Goal: Task Accomplishment & Management: Use online tool/utility

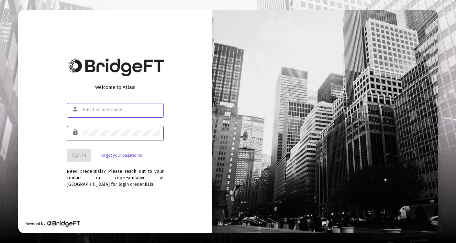
type input "[EMAIL_ADDRESS][PERSON_NAME][DOMAIN_NAME]"
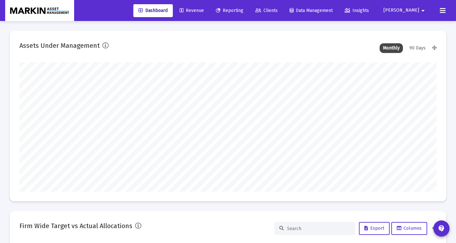
scroll to position [129, 224]
type input "[DATE]"
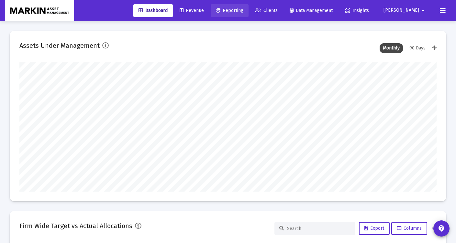
click at [243, 10] on span "Reporting" at bounding box center [230, 11] width 28 height 6
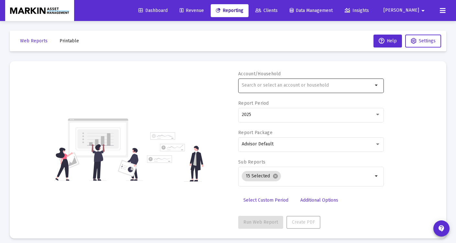
click at [321, 85] on input "text" at bounding box center [307, 85] width 131 height 5
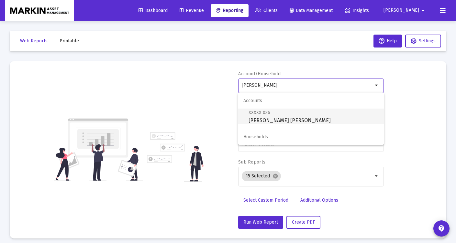
click at [287, 119] on span "XXXXX 036 [PERSON_NAME] [PERSON_NAME]" at bounding box center [314, 117] width 130 height 16
type input "[PERSON_NAME] [PERSON_NAME]"
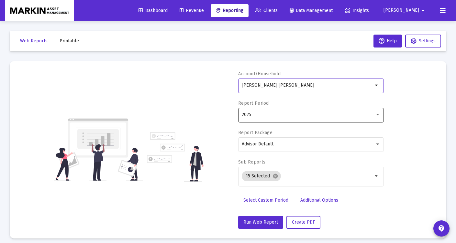
click at [265, 114] on div "2025" at bounding box center [308, 114] width 133 height 5
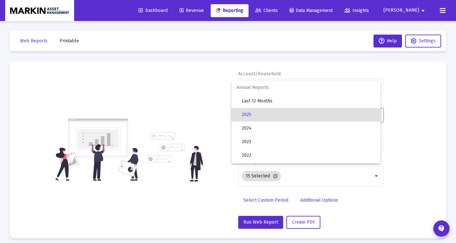
click at [205, 105] on div at bounding box center [228, 121] width 456 height 243
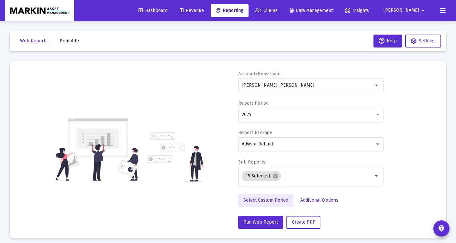
click at [279, 199] on span "Select Custom Period" at bounding box center [265, 201] width 45 height 6
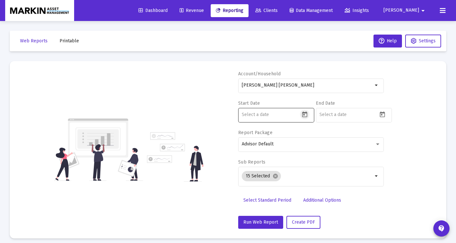
click at [305, 114] on icon "Open calendar" at bounding box center [304, 114] width 7 height 7
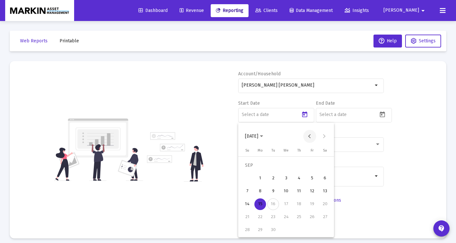
click at [307, 136] on button "Previous month" at bounding box center [309, 136] width 13 height 13
click at [309, 193] on div "15" at bounding box center [312, 192] width 12 height 12
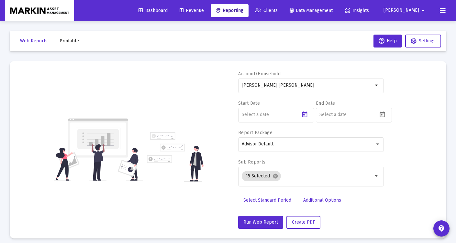
type input "[DATE]"
click at [380, 113] on button "Open calendar" at bounding box center [382, 114] width 9 height 9
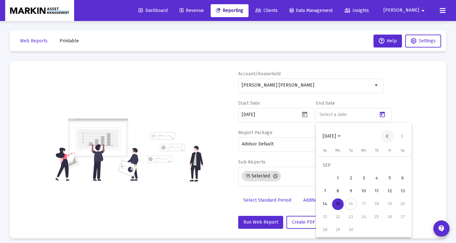
click at [389, 136] on button "Previous month" at bounding box center [387, 136] width 13 height 13
click at [391, 193] on div "15" at bounding box center [390, 192] width 12 height 12
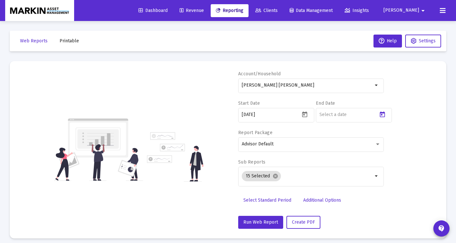
type input "[DATE]"
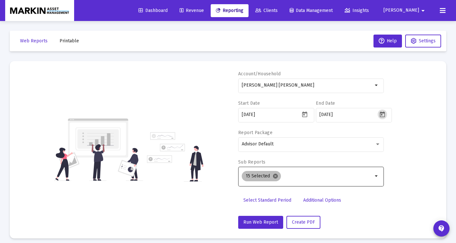
click at [274, 178] on mat-icon "cancel" at bounding box center [276, 176] width 6 height 6
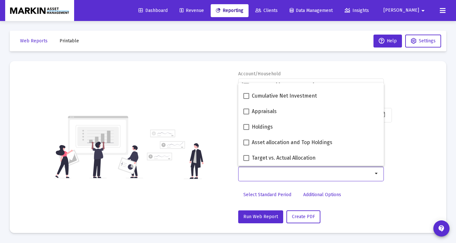
scroll to position [105, 0]
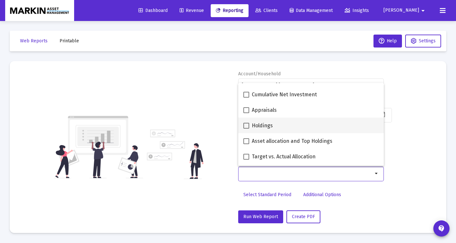
click at [247, 124] on span at bounding box center [246, 126] width 6 height 6
click at [246, 129] on input "Holdings" at bounding box center [246, 129] width 0 height 0
checkbox input "true"
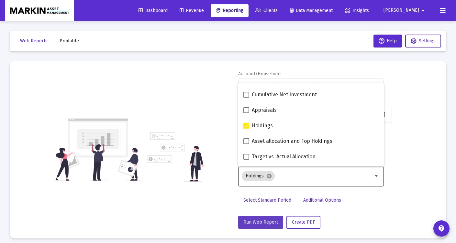
click at [271, 220] on span "Run Web Report" at bounding box center [260, 223] width 35 height 6
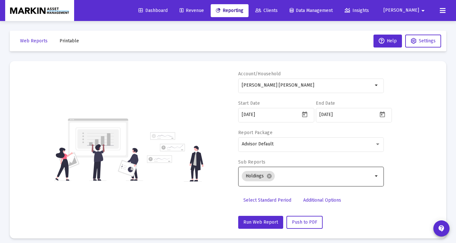
scroll to position [0, 0]
click at [308, 117] on button "Open calendar" at bounding box center [304, 114] width 9 height 9
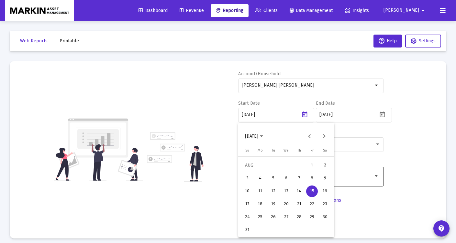
click at [264, 206] on div "18" at bounding box center [260, 205] width 12 height 12
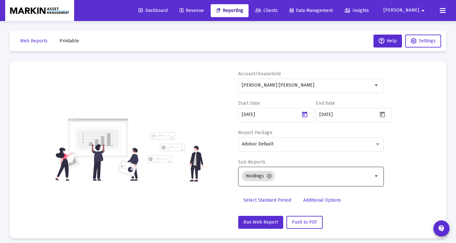
type input "[DATE]"
click at [382, 116] on icon "Open calendar" at bounding box center [382, 115] width 5 height 6
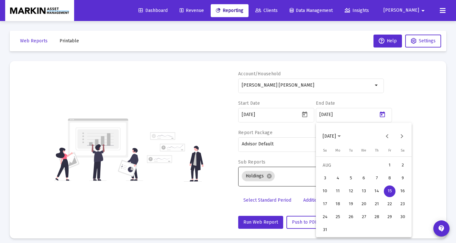
click at [339, 203] on div "18" at bounding box center [338, 205] width 12 height 12
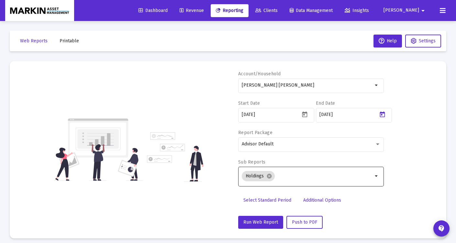
type input "[DATE]"
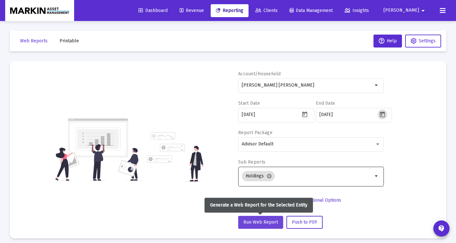
click at [266, 220] on span "Run Web Report" at bounding box center [260, 223] width 35 height 6
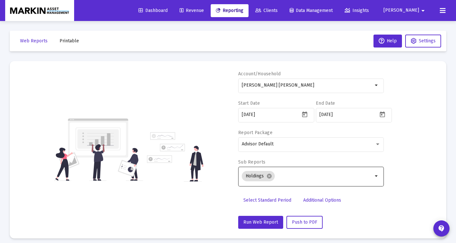
click at [375, 179] on mat-icon "arrow_drop_down" at bounding box center [377, 177] width 8 height 8
click at [377, 177] on mat-icon "arrow_drop_down" at bounding box center [377, 177] width 8 height 8
click at [269, 177] on mat-icon "cancel" at bounding box center [269, 176] width 6 height 6
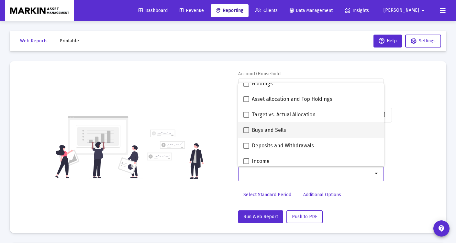
click at [244, 130] on span at bounding box center [246, 131] width 6 height 6
click at [246, 133] on input "Buys and Sells" at bounding box center [246, 133] width 0 height 0
checkbox input "true"
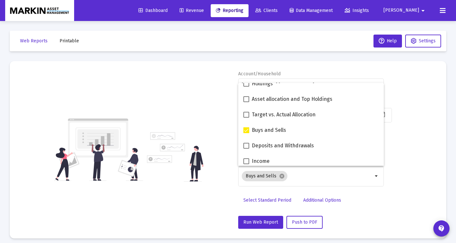
click at [413, 151] on div "Account/Household [PERSON_NAME] IRA arrow_drop_down Start Date [DATE] End Date …" at bounding box center [227, 150] width 417 height 158
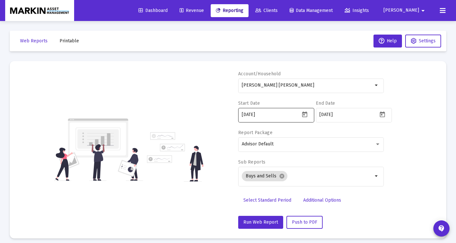
click at [302, 116] on icon "Open calendar" at bounding box center [304, 114] width 7 height 7
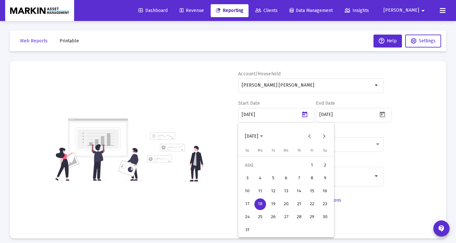
click at [312, 190] on div "15" at bounding box center [312, 192] width 12 height 12
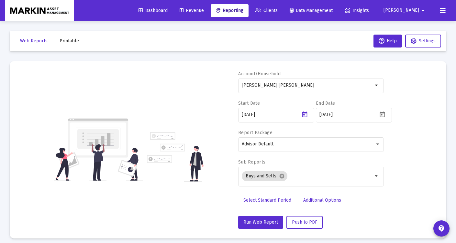
type input "[DATE]"
click at [383, 118] on icon "Open calendar" at bounding box center [382, 114] width 7 height 7
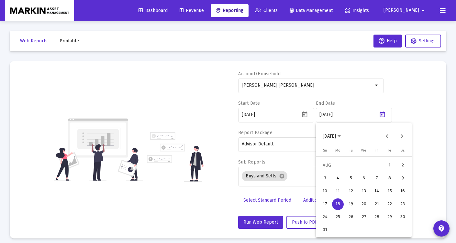
click at [348, 205] on div "19" at bounding box center [351, 205] width 12 height 12
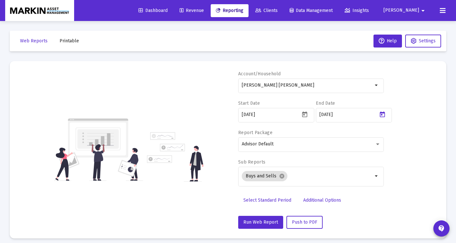
type input "[DATE]"
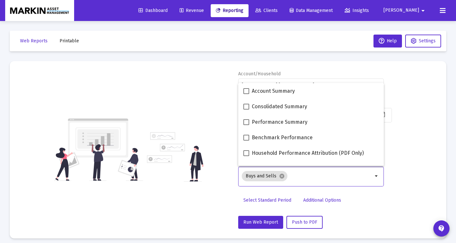
click at [372, 179] on input "Selection" at bounding box center [331, 176] width 83 height 5
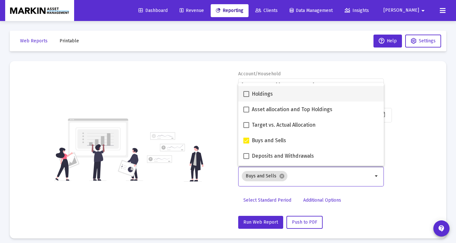
click at [248, 96] on span at bounding box center [246, 94] width 6 height 6
click at [246, 97] on input "Holdings" at bounding box center [246, 97] width 0 height 0
checkbox input "true"
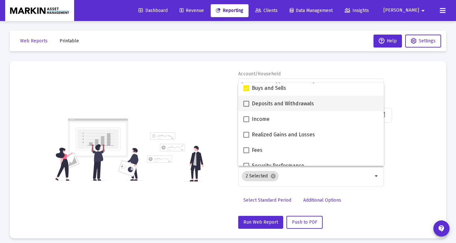
drag, startPoint x: 245, startPoint y: 105, endPoint x: 251, endPoint y: 108, distance: 6.4
click at [245, 105] on span at bounding box center [246, 104] width 6 height 6
click at [246, 107] on input "Deposits and Withdrawals" at bounding box center [246, 107] width 0 height 0
checkbox input "true"
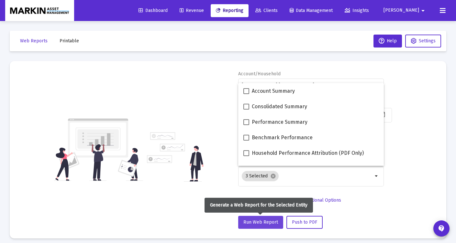
click at [267, 222] on span "Run Web Report" at bounding box center [260, 223] width 35 height 6
